Goal: Use online tool/utility: Use online tool/utility

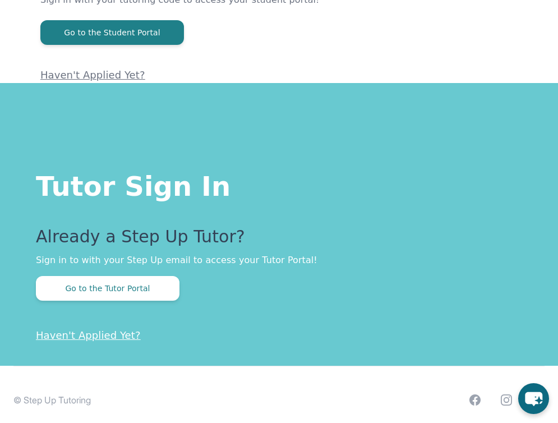
scroll to position [118, 0]
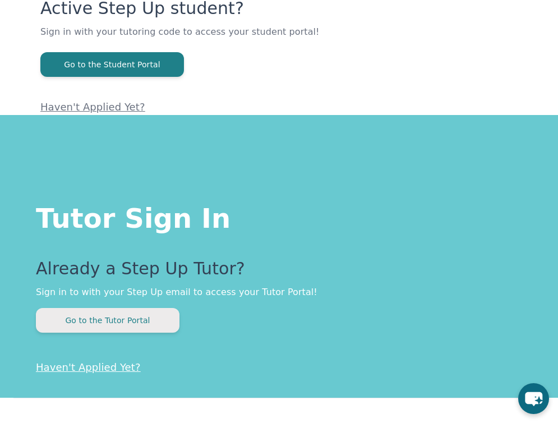
click at [96, 330] on button "Go to the Tutor Portal" at bounding box center [108, 320] width 144 height 25
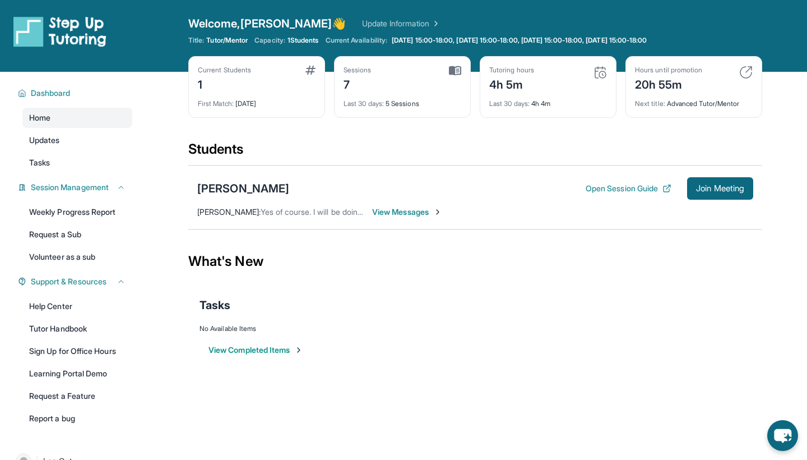
click at [557, 182] on div "Open Session Guide Join Meeting" at bounding box center [670, 188] width 168 height 22
click at [557, 187] on button "Open Session Guide" at bounding box center [629, 188] width 86 height 11
click at [557, 189] on span "Join Meeting" at bounding box center [720, 188] width 48 height 7
